Goal: Information Seeking & Learning: Learn about a topic

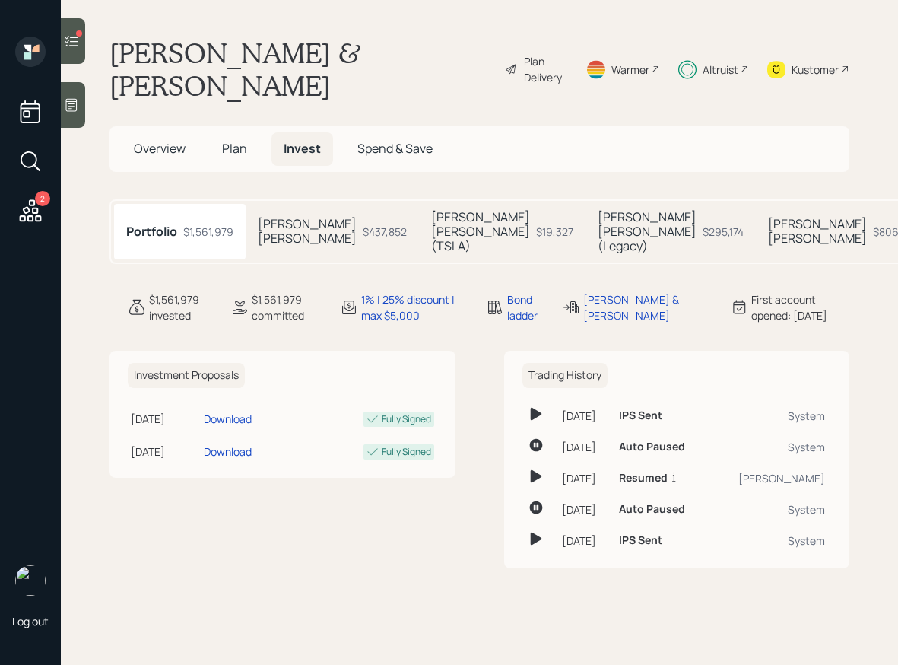
click at [241, 151] on span "Plan" at bounding box center [234, 148] width 25 height 17
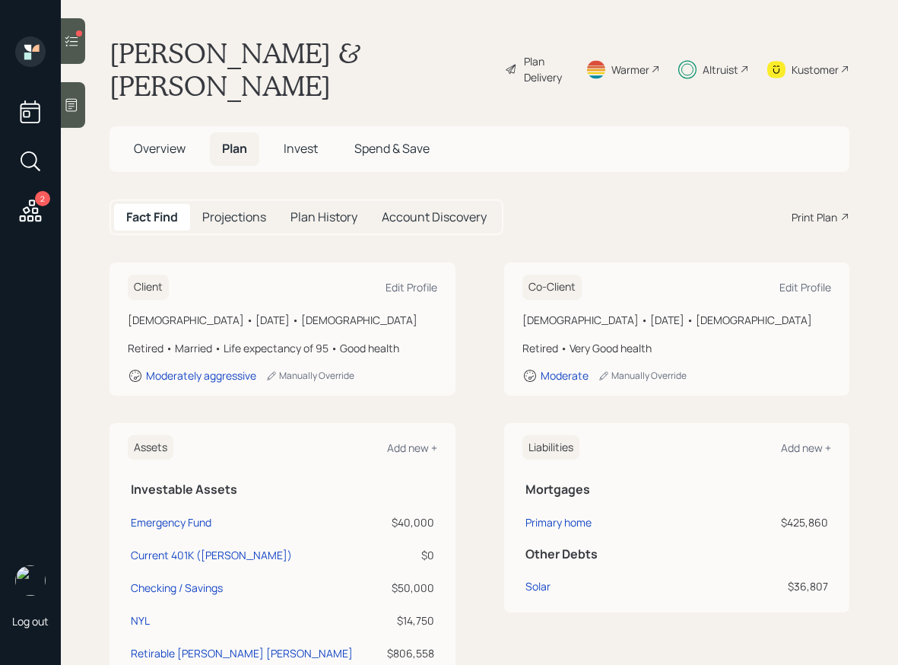
click at [510, 52] on div "Plan Delivery" at bounding box center [537, 69] width 64 height 65
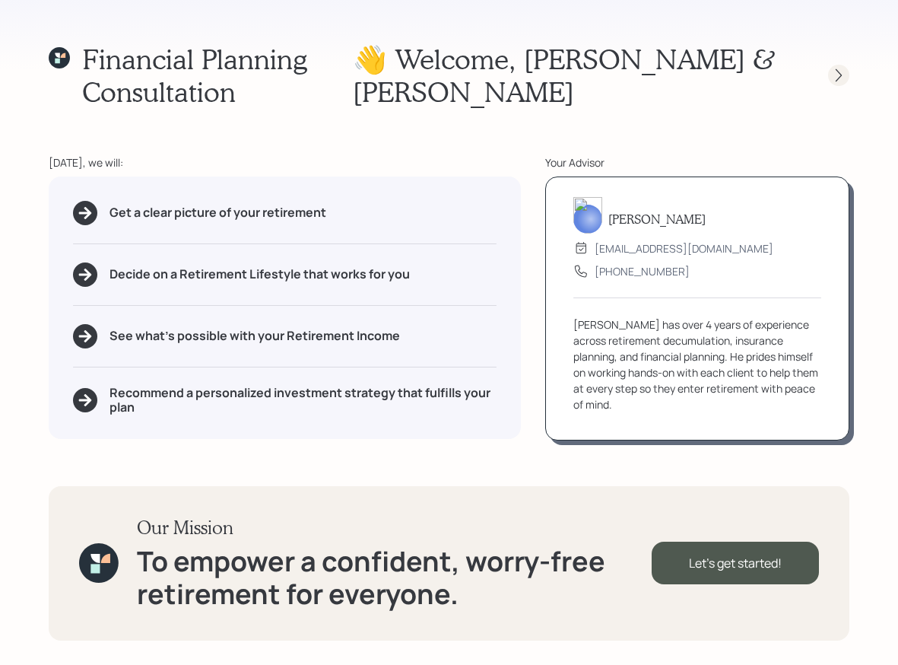
click at [832, 74] on icon at bounding box center [838, 75] width 15 height 15
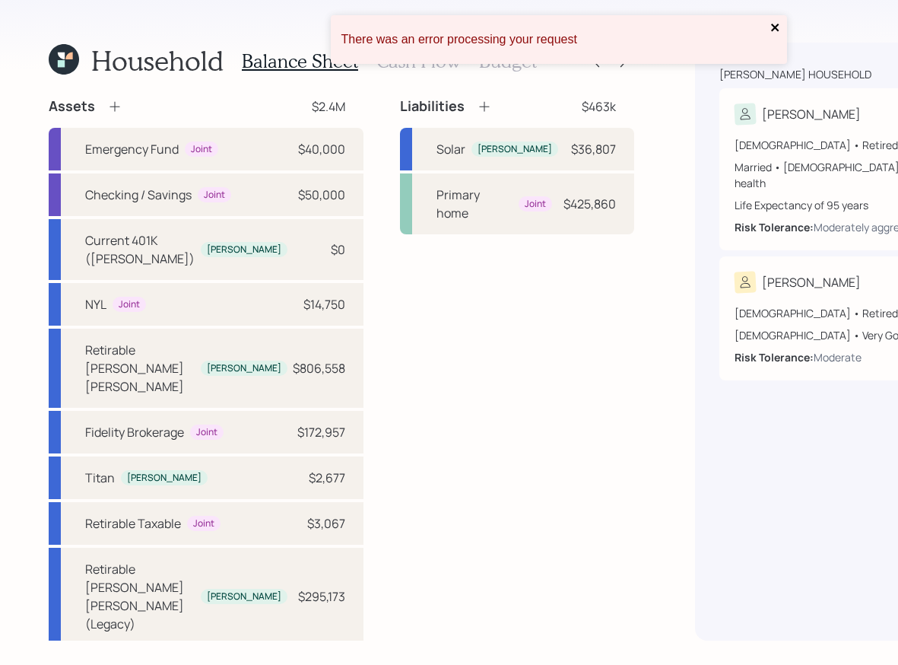
click at [775, 31] on icon "close" at bounding box center [775, 27] width 11 height 12
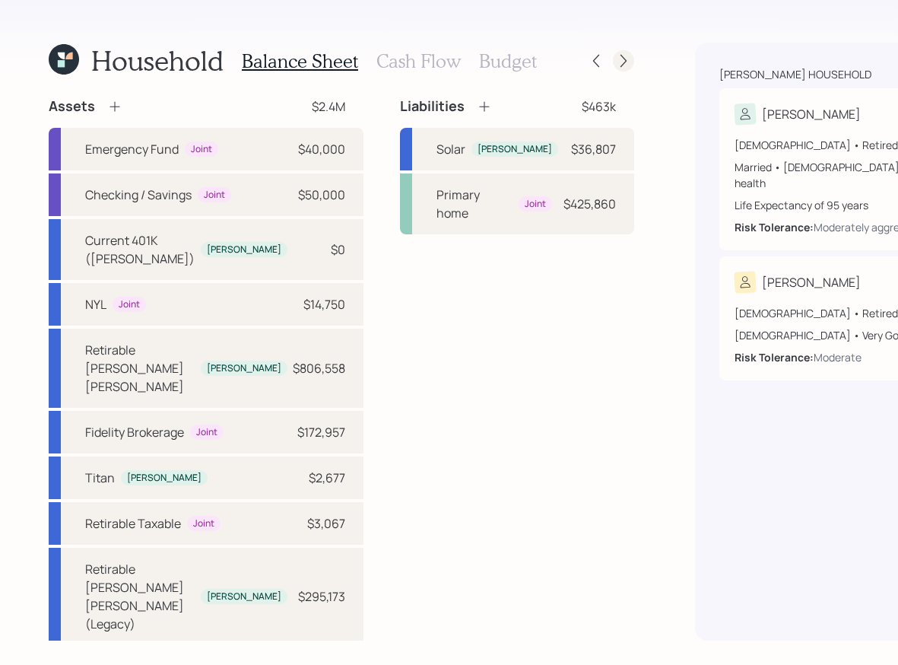
click at [616, 58] on icon at bounding box center [623, 60] width 15 height 15
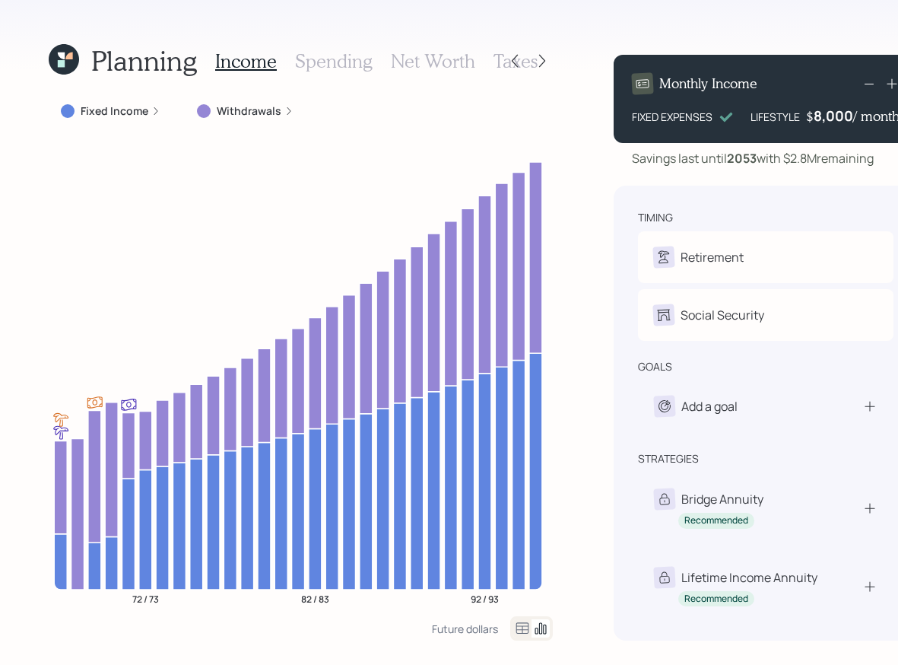
click at [240, 119] on div "Withdrawals" at bounding box center [245, 110] width 121 height 27
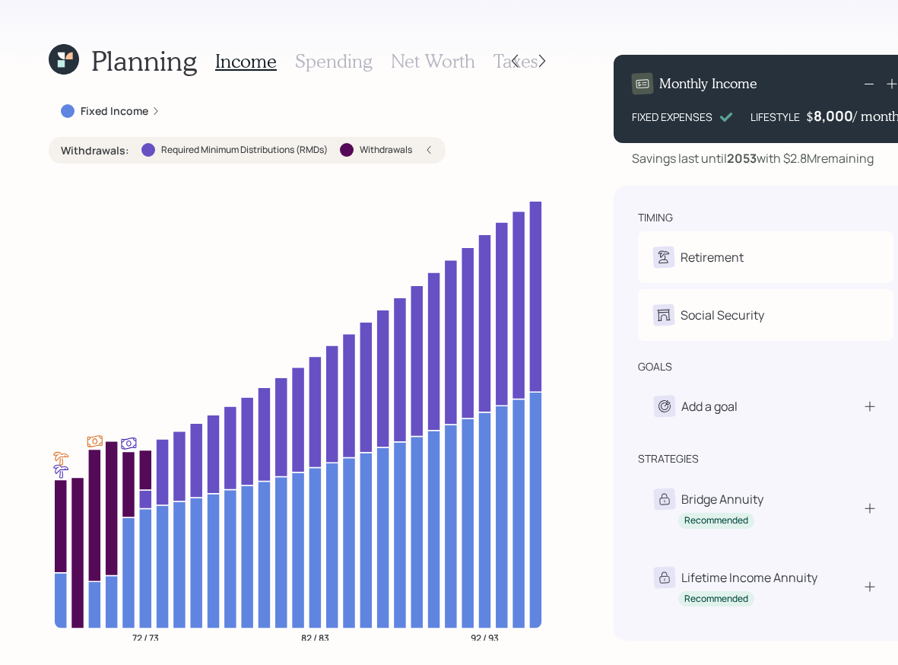
click at [72, 64] on icon at bounding box center [64, 59] width 30 height 30
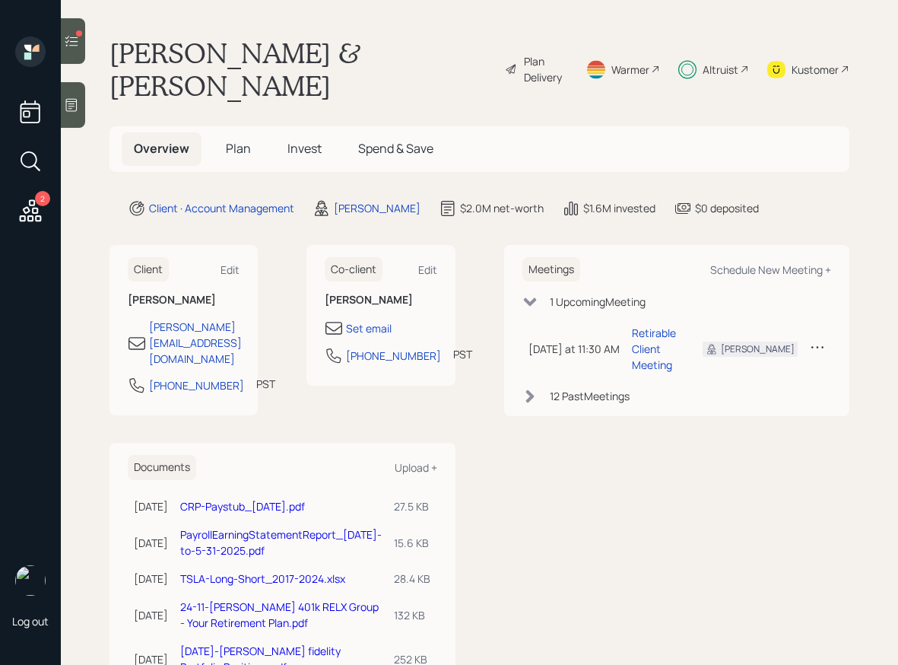
click at [240, 149] on span "Plan" at bounding box center [238, 148] width 25 height 17
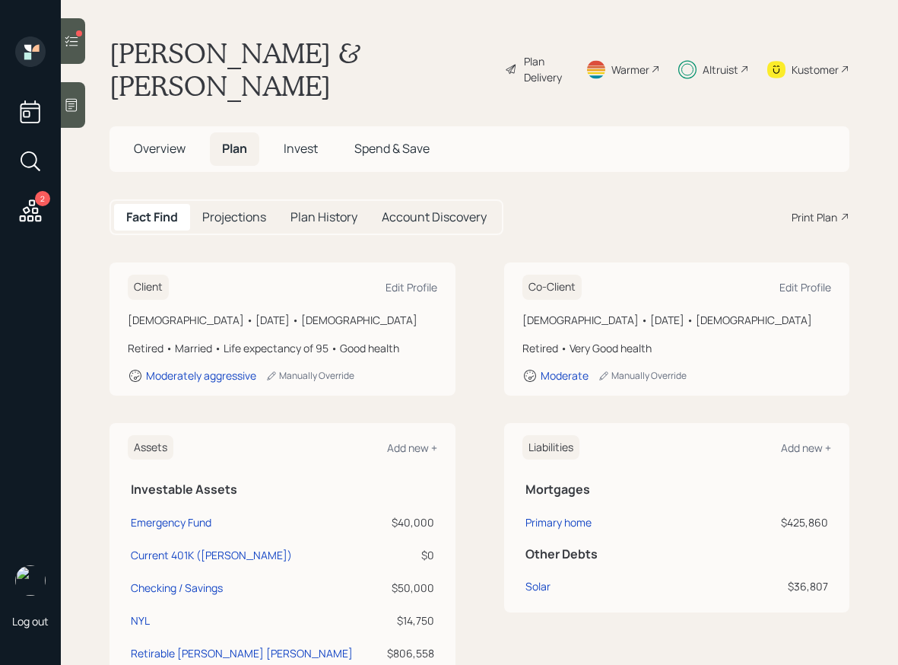
click at [308, 149] on span "Invest" at bounding box center [301, 148] width 34 height 17
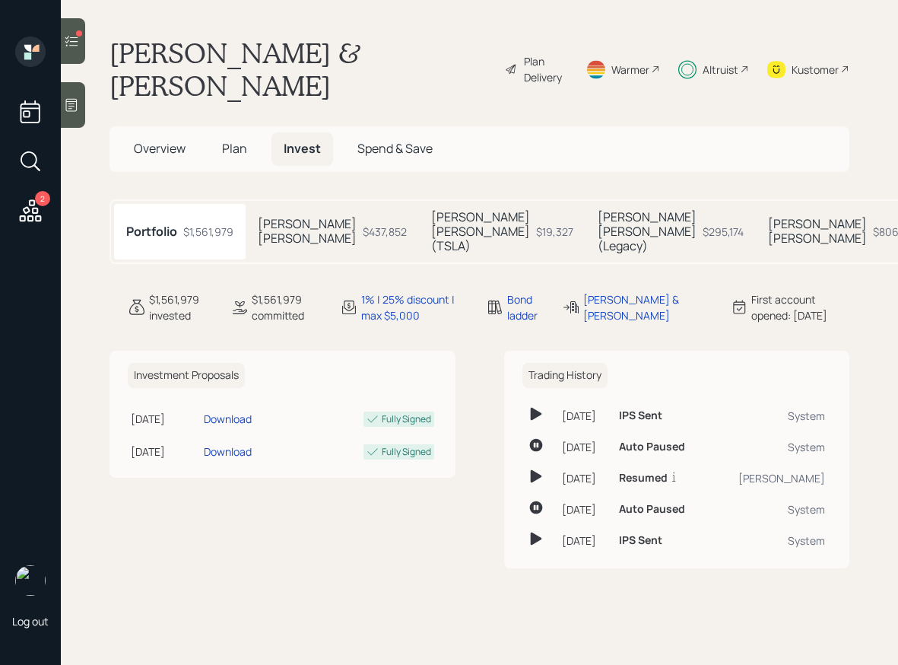
click at [363, 238] on div "$437,852" at bounding box center [385, 232] width 44 height 16
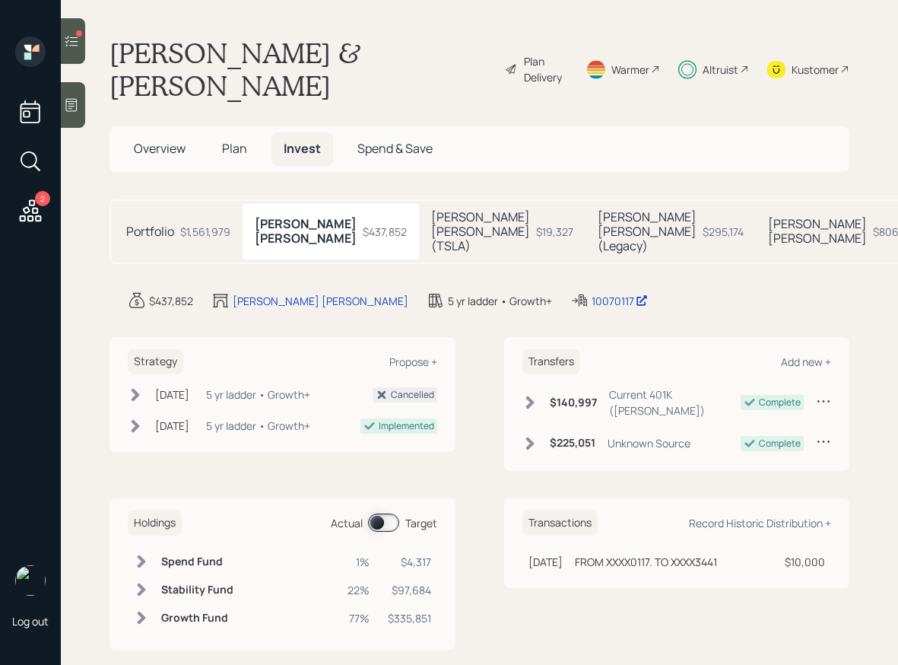
click at [380, 513] on span at bounding box center [383, 522] width 31 height 18
click at [389, 513] on span at bounding box center [383, 522] width 31 height 18
